Goal: Information Seeking & Learning: Stay updated

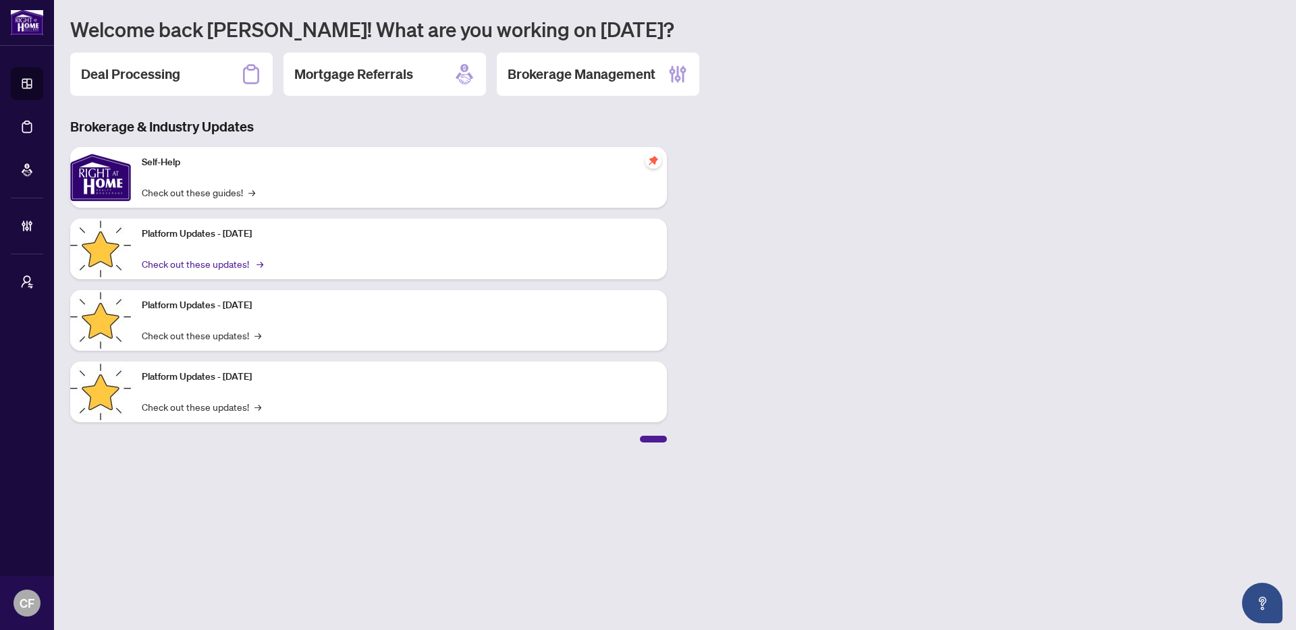
click at [200, 266] on link "Check out these updates! →" at bounding box center [201, 263] width 119 height 15
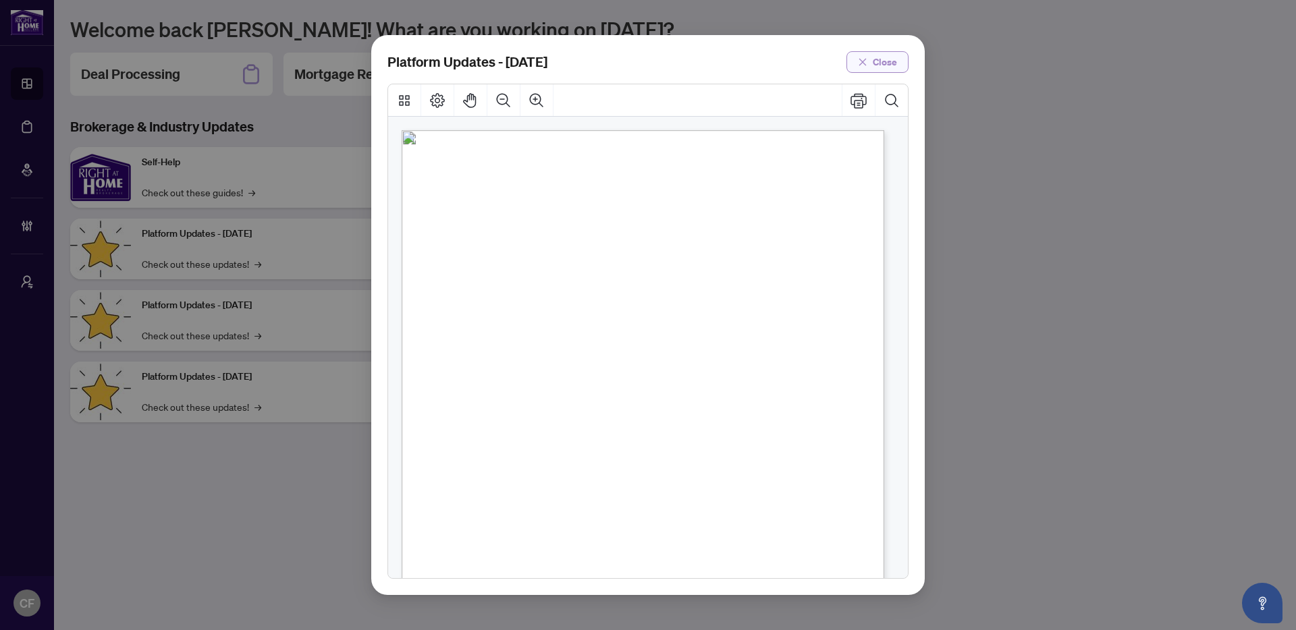
click at [873, 69] on span "Close" at bounding box center [885, 62] width 24 height 22
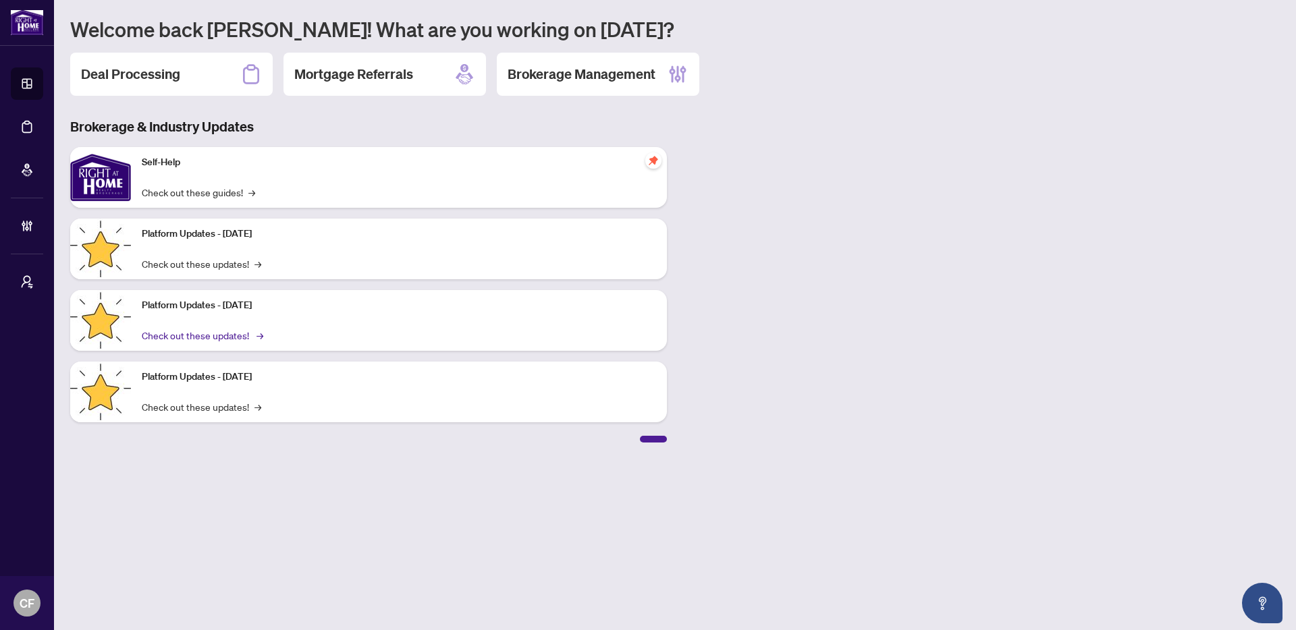
click at [234, 337] on link "Check out these updates! →" at bounding box center [201, 335] width 119 height 15
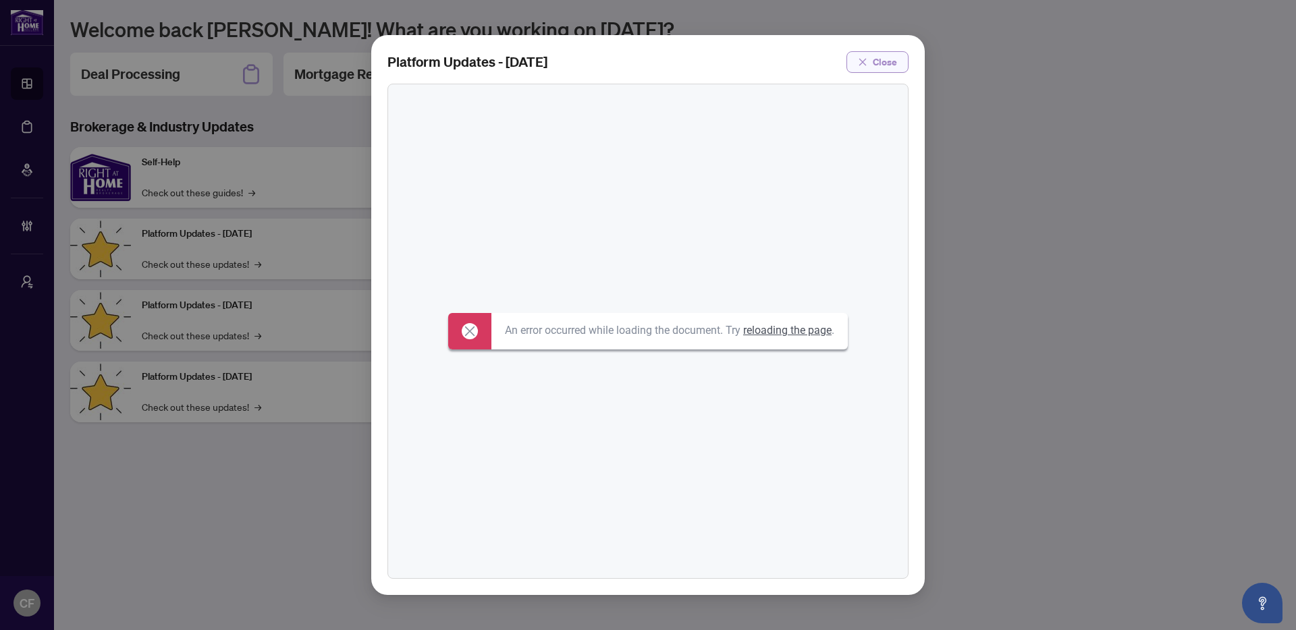
click at [879, 70] on span "Close" at bounding box center [885, 62] width 24 height 22
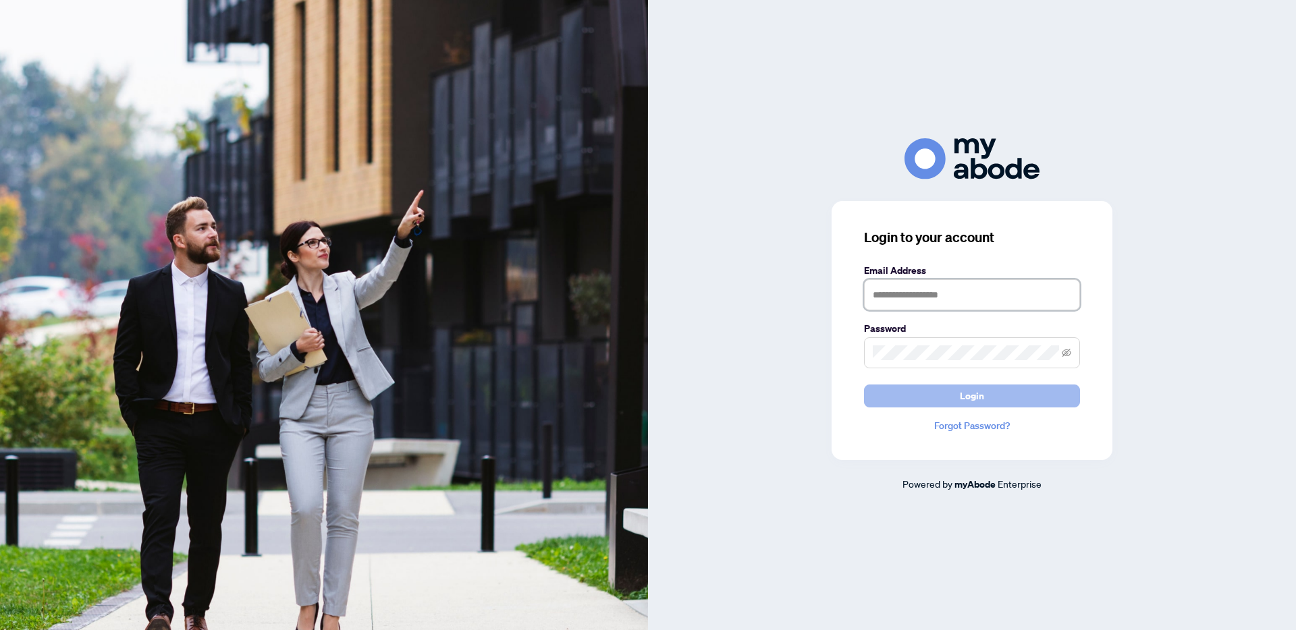
type input "**********"
click at [979, 395] on span "Login" at bounding box center [972, 396] width 24 height 22
